Goal: Task Accomplishment & Management: Use online tool/utility

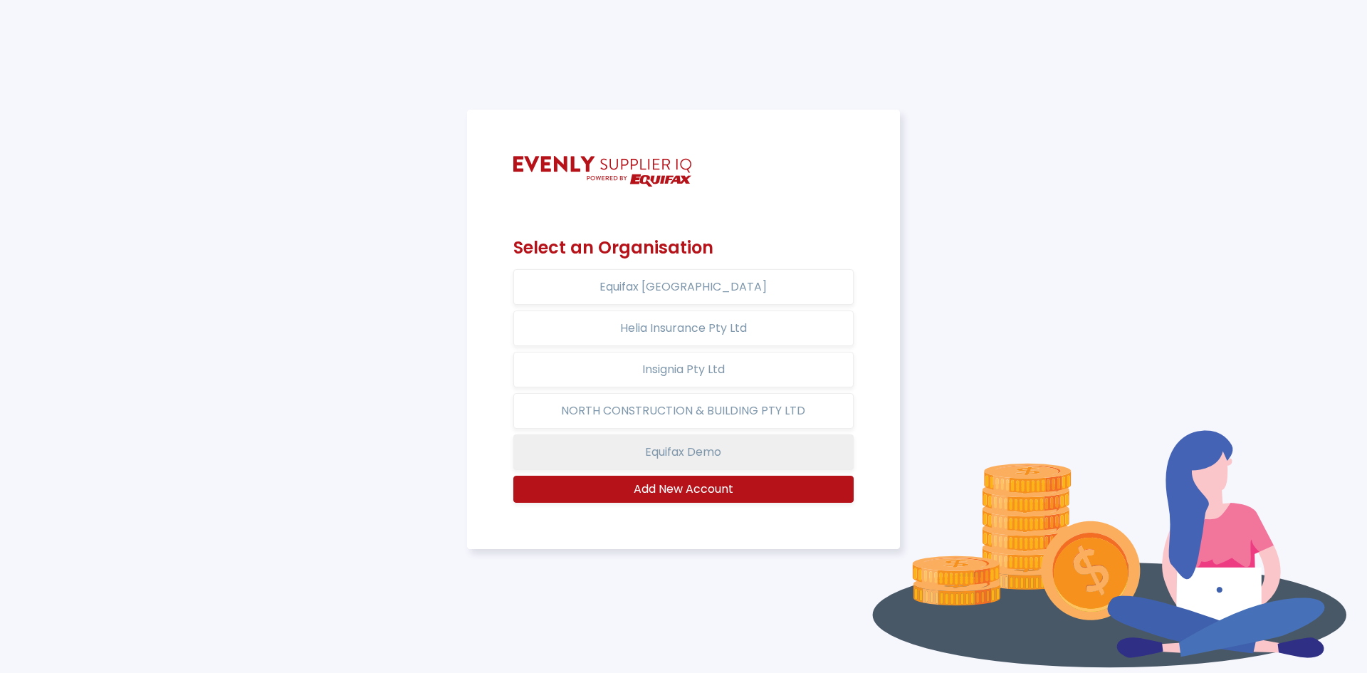
click at [716, 452] on button "Equifax Demo" at bounding box center [683, 452] width 340 height 36
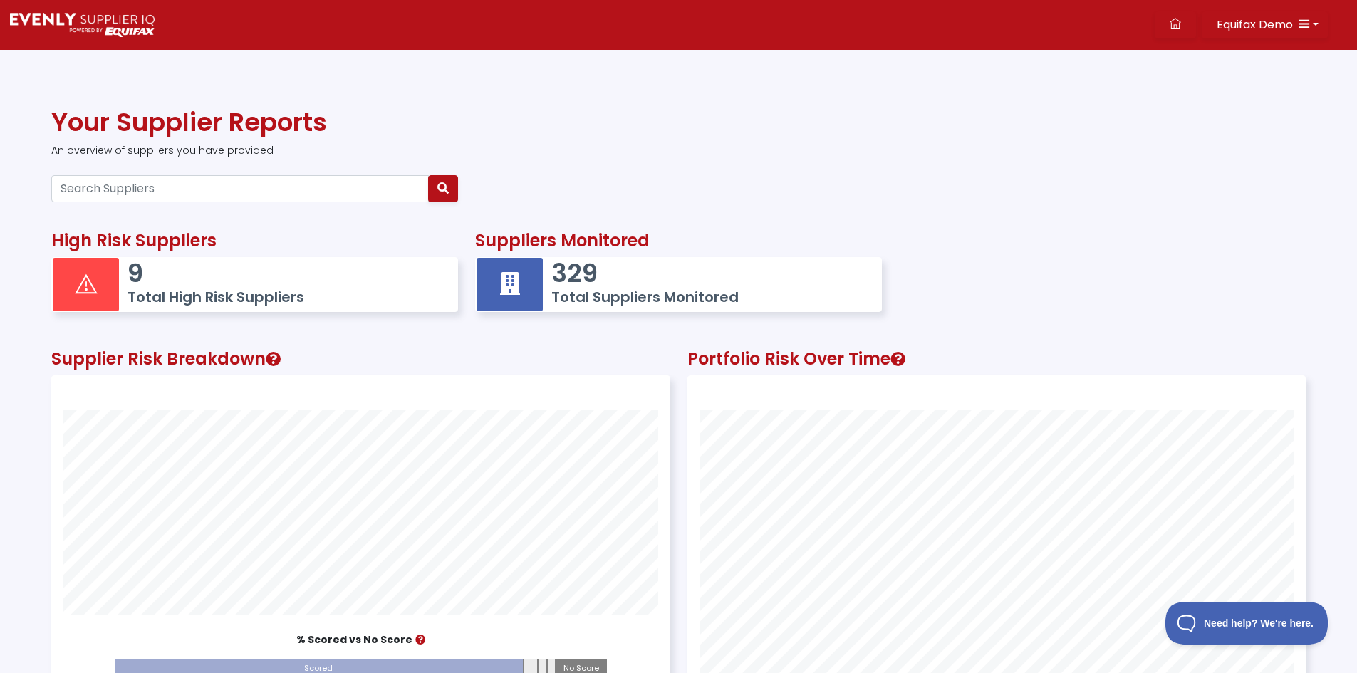
scroll to position [396, 617]
click at [1313, 300] on div "High Risk Suppliers 9 Total High Risk Suppliers Suppliers Monitored 329 Total S…" at bounding box center [678, 267] width 1271 height 118
click at [635, 291] on h5 "Total Suppliers Monitored" at bounding box center [708, 296] width 315 height 17
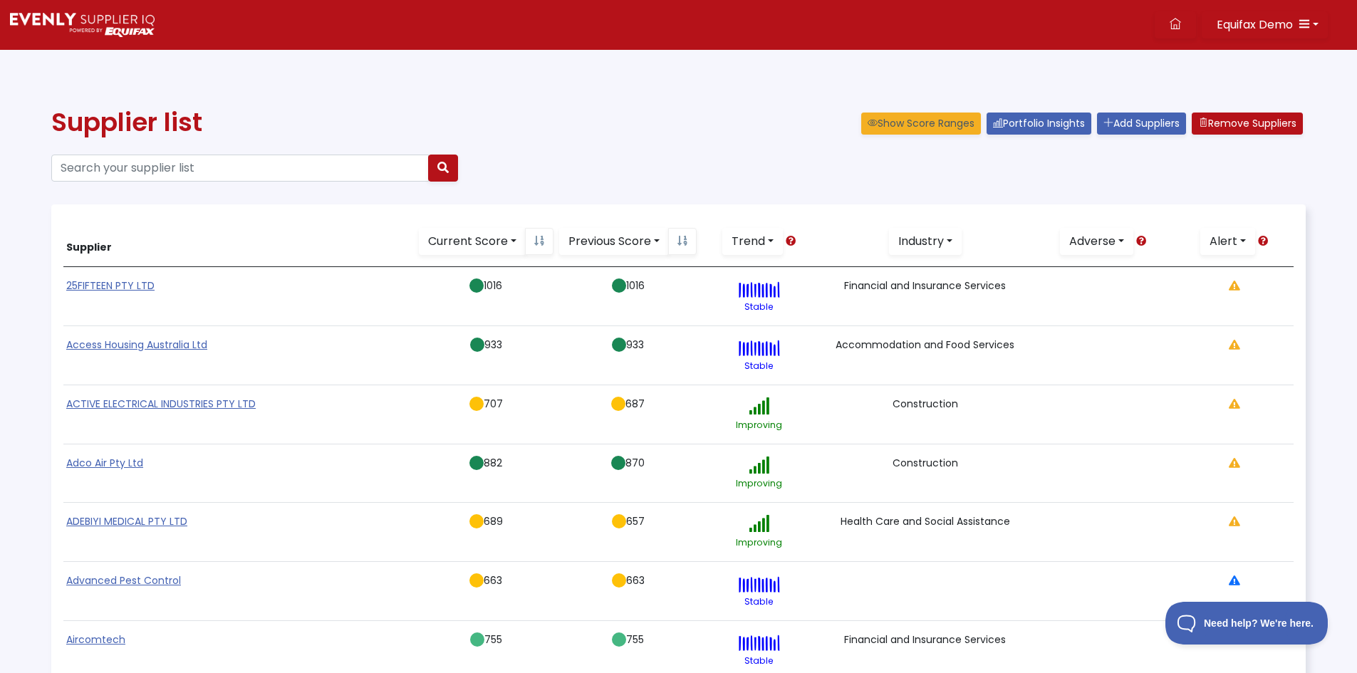
click at [704, 133] on div "Show Score Ranges Portfolio Insights Add Suppliers Remove Suppliers" at bounding box center [996, 121] width 619 height 28
click at [511, 239] on link "Current Score" at bounding box center [472, 241] width 107 height 27
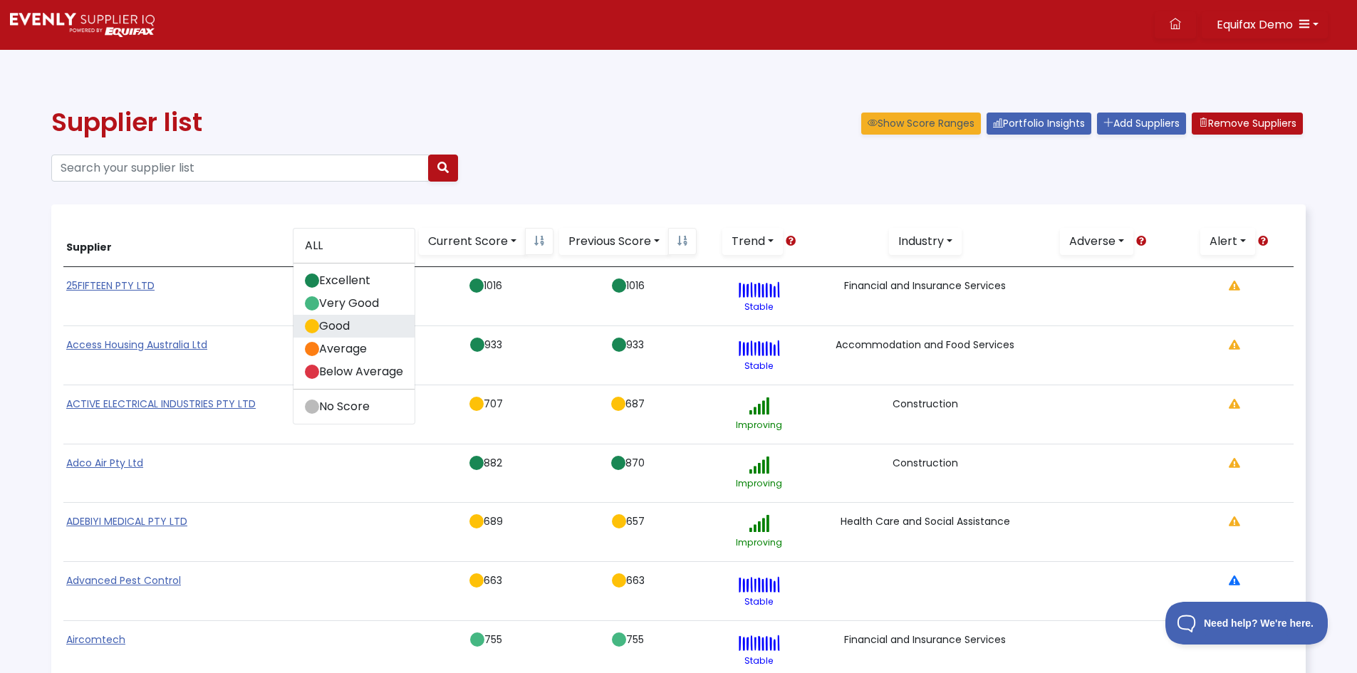
click at [358, 327] on link "Good" at bounding box center [353, 326] width 121 height 23
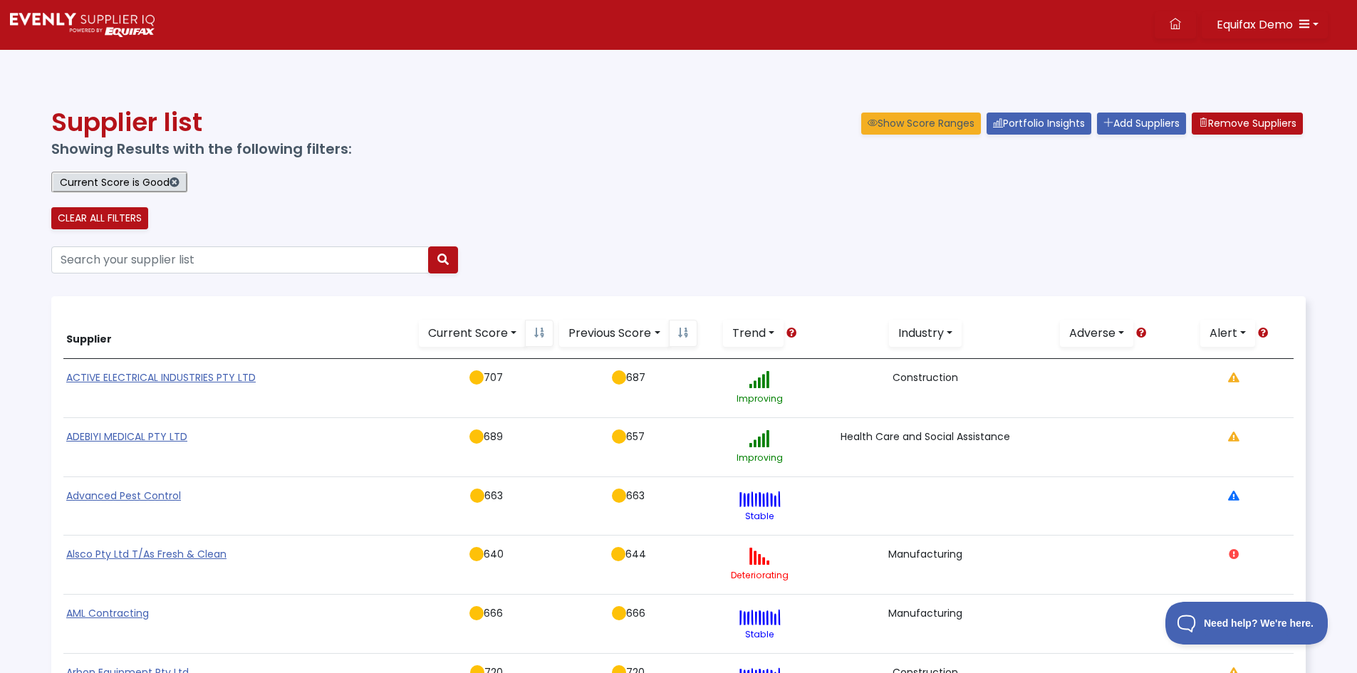
click at [773, 334] on link "Trend" at bounding box center [753, 333] width 61 height 27
click at [767, 397] on small "Deteriorating" at bounding box center [785, 399] width 66 height 14
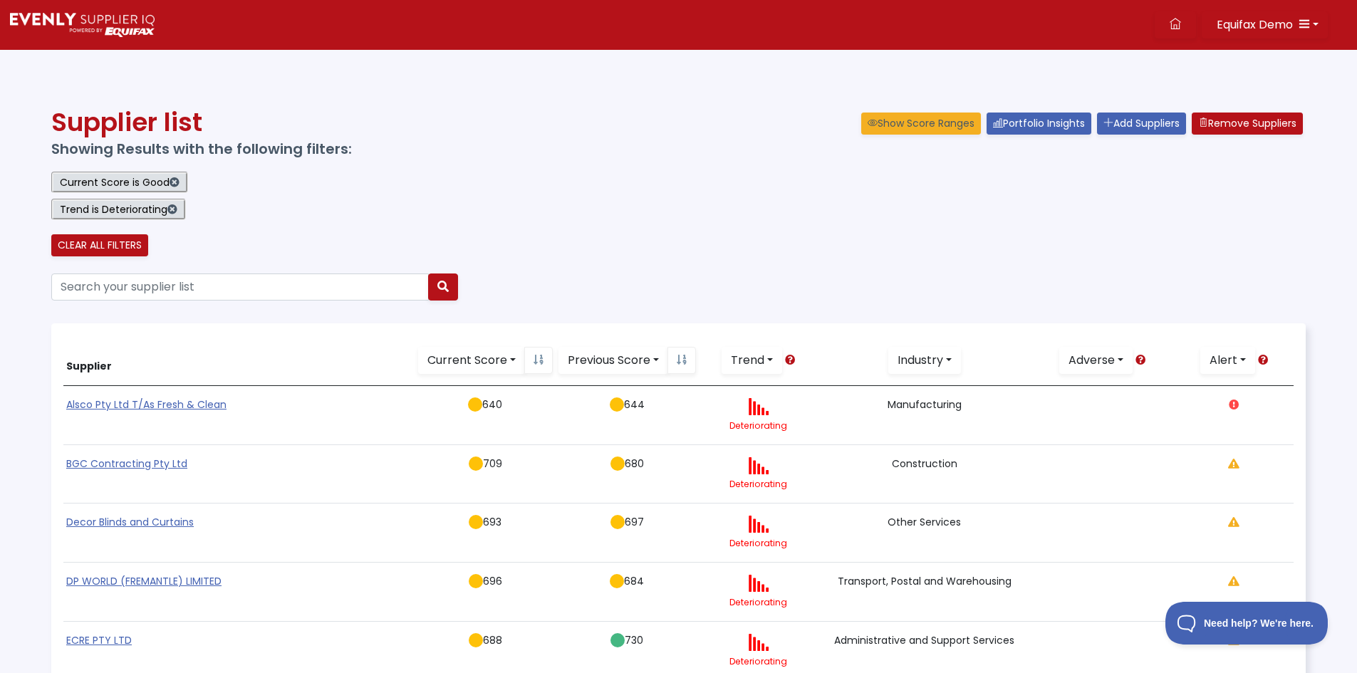
click at [679, 161] on div "Show Score Ranges Portfolio Insights Add Suppliers Remove Suppliers" at bounding box center [997, 187] width 636 height 161
click at [755, 255] on div "Show Score Ranges Portfolio Insights Add Suppliers Remove Suppliers" at bounding box center [997, 187] width 636 height 161
click at [673, 207] on div "Supplier list Showing Results with the following filters: Current Score is Good…" at bounding box center [361, 187] width 636 height 161
click at [513, 362] on link "Current Score" at bounding box center [471, 360] width 107 height 27
click at [376, 466] on link "Average" at bounding box center [353, 467] width 121 height 23
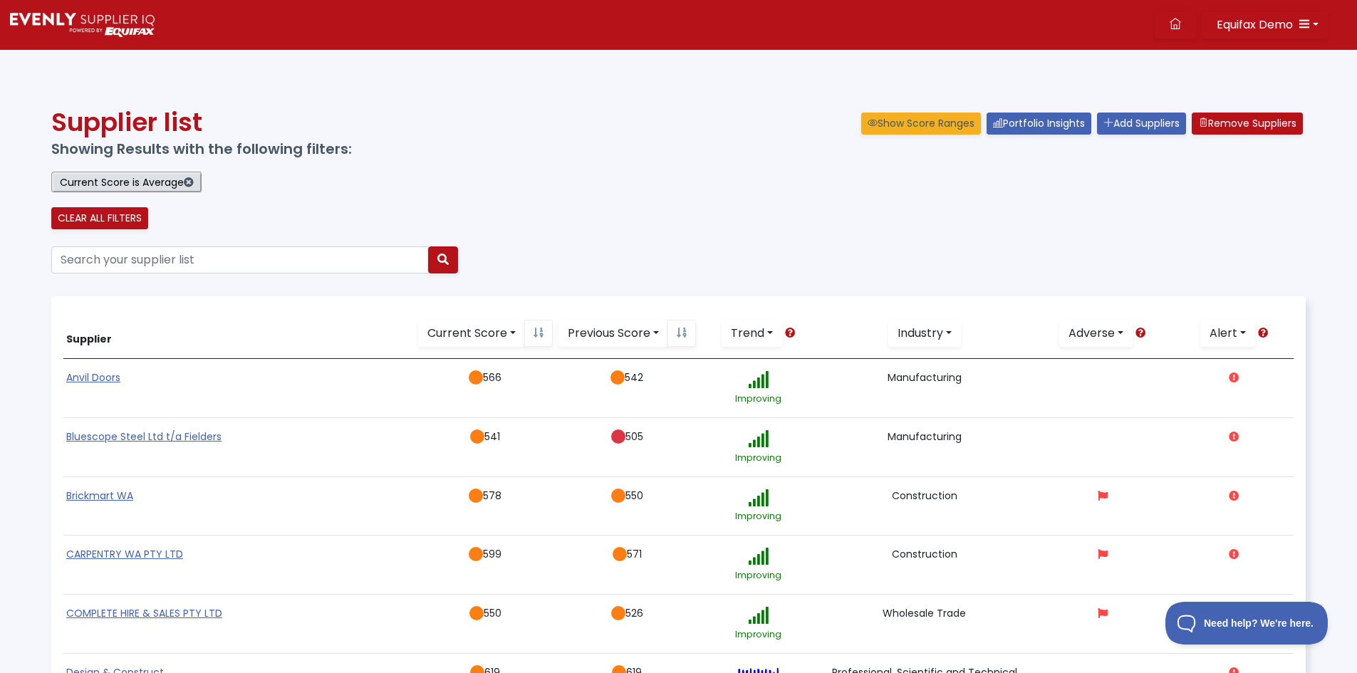
click at [605, 186] on div "Supplier list Showing Results with the following filters: Current Score is Aver…" at bounding box center [361, 174] width 636 height 134
click at [983, 234] on div "Show Score Ranges Portfolio Insights Add Suppliers Remove Suppliers" at bounding box center [997, 174] width 636 height 134
click at [704, 162] on div "Show Score Ranges Portfolio Insights Add Suppliers Remove Suppliers" at bounding box center [997, 174] width 636 height 134
